Goal: Navigation & Orientation: Find specific page/section

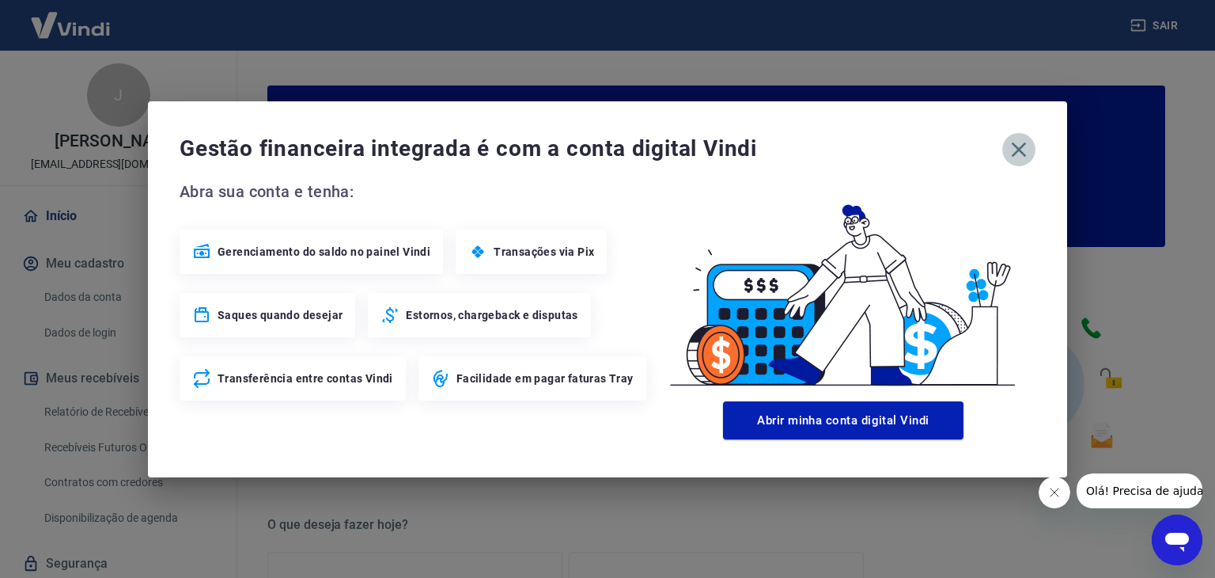
click at [1019, 146] on icon "button" at bounding box center [1018, 149] width 25 height 25
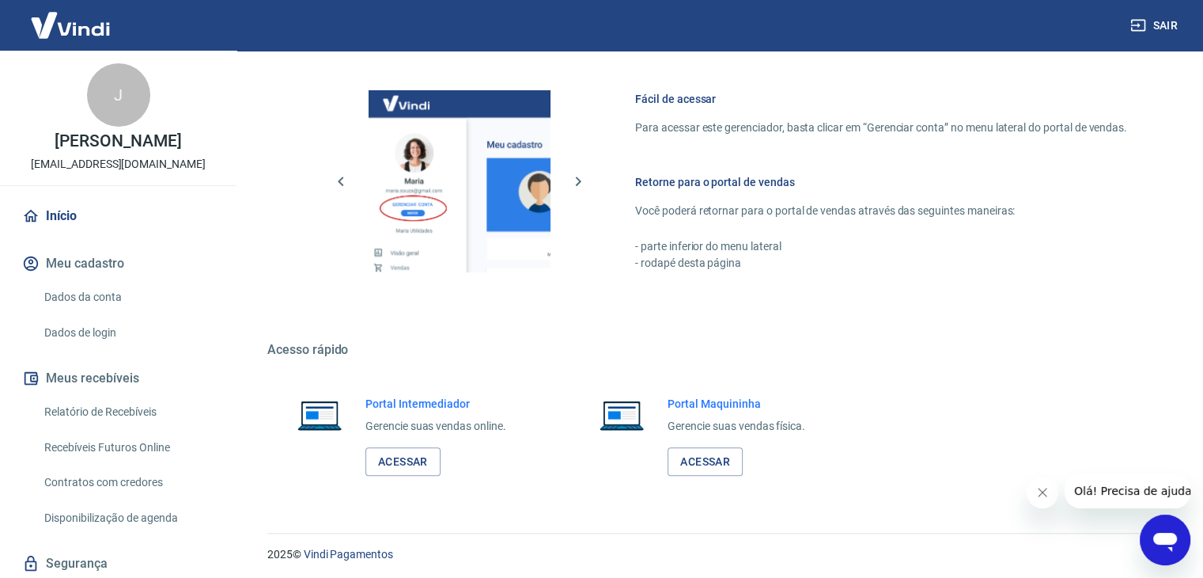
scroll to position [835, 0]
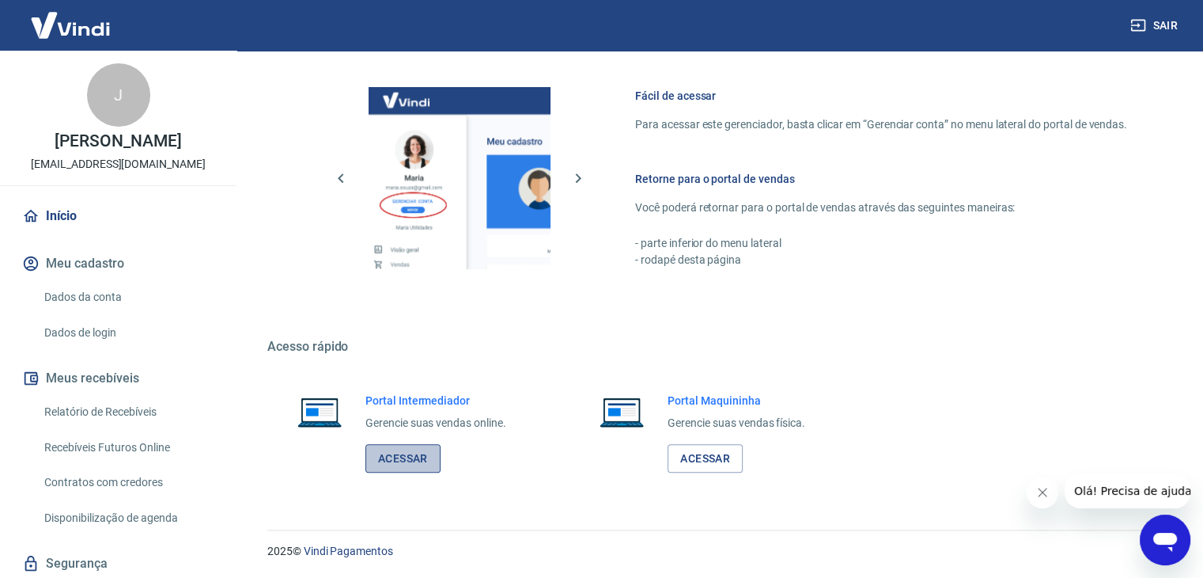
click at [405, 447] on link "Acessar" at bounding box center [403, 458] width 75 height 29
